Goal: Task Accomplishment & Management: Use online tool/utility

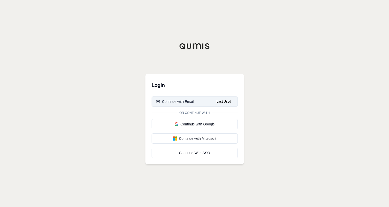
click at [189, 100] on div "Continue with Email" at bounding box center [175, 101] width 38 height 5
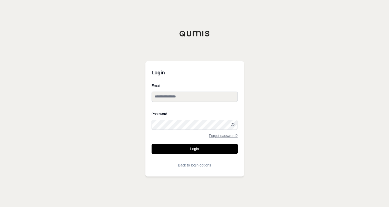
click at [192, 96] on input "Email" at bounding box center [194, 96] width 86 height 10
type input "**********"
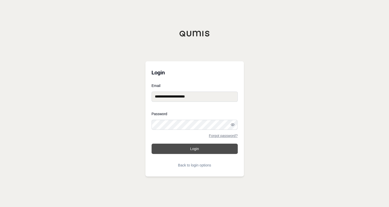
click at [195, 145] on button "Login" at bounding box center [194, 148] width 86 height 10
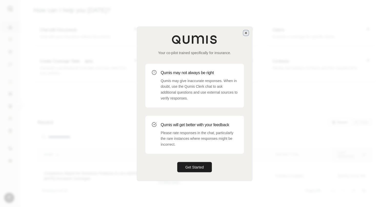
click at [246, 33] on icon "button" at bounding box center [246, 33] width 4 height 4
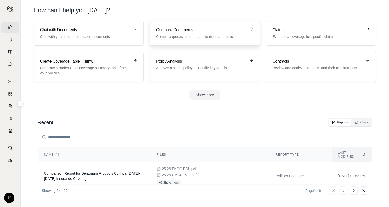
click at [172, 34] on div "Compare Documents Compare quotes, binders, applications and policies" at bounding box center [201, 33] width 90 height 12
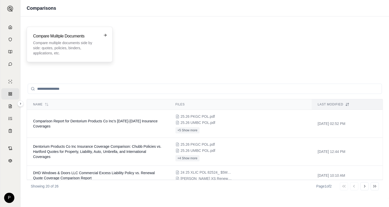
click at [68, 48] on p "Compare multiple documents side by side: quotes, policies, binders, application…" at bounding box center [66, 47] width 66 height 15
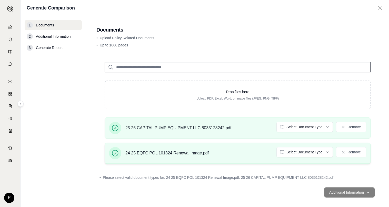
scroll to position [4, 0]
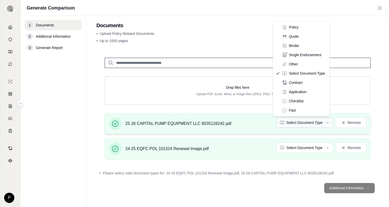
click at [322, 121] on html "Home Vault Prompts Chats Single Policy Comparisons Claims Custom Report Coverag…" at bounding box center [194, 103] width 389 height 207
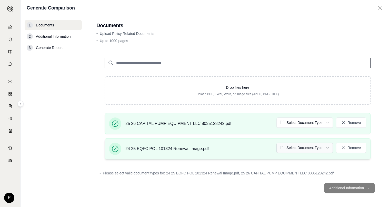
click at [316, 147] on html "Home Vault Prompts Chats Single Policy Comparisons Claims Custom Report Coverag…" at bounding box center [194, 103] width 389 height 207
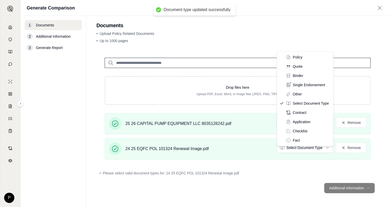
scroll to position [0, 0]
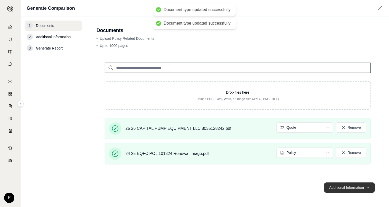
click at [344, 191] on button "Additional Information →" at bounding box center [349, 187] width 50 height 10
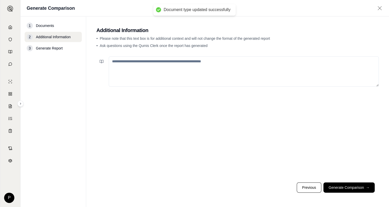
click at [116, 64] on textarea at bounding box center [244, 71] width 270 height 30
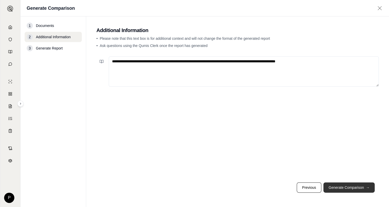
type textarea "**********"
click at [344, 184] on button "Generate Comparison →" at bounding box center [348, 187] width 51 height 10
